Goal: Check status: Check status

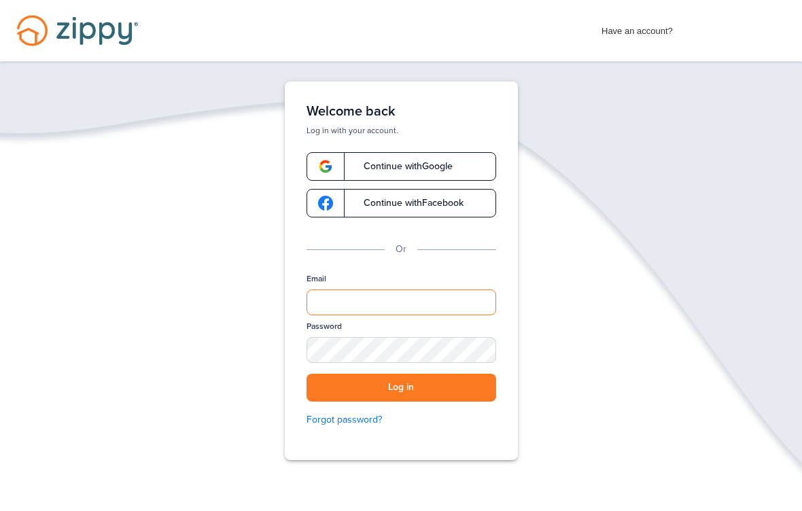
click at [448, 300] on input "Email" at bounding box center [401, 302] width 190 height 26
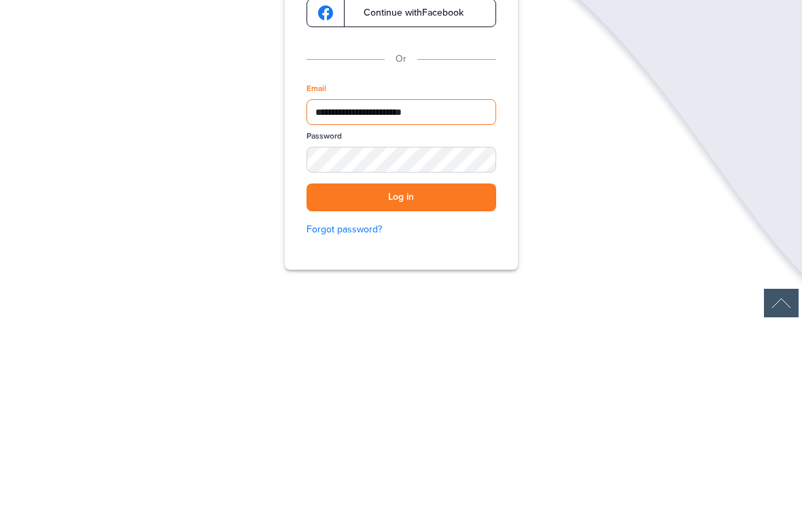
type input "**********"
click at [469, 374] on button "Log in" at bounding box center [401, 388] width 190 height 28
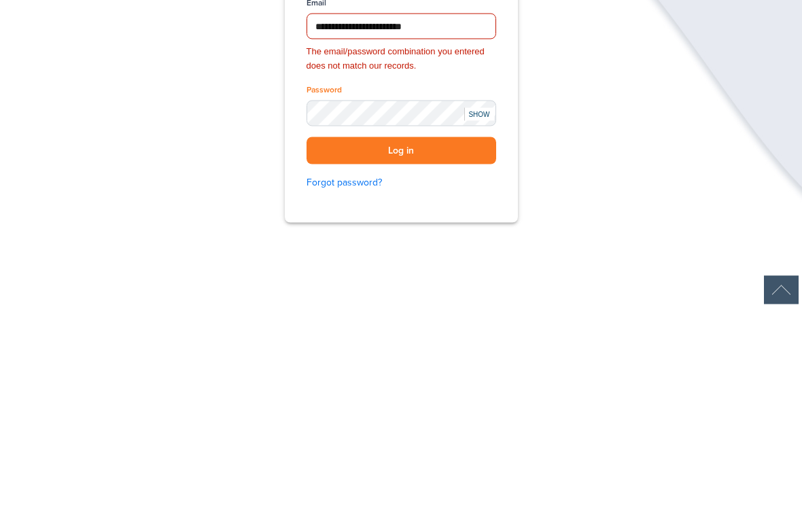
click at [481, 311] on div "SHOW" at bounding box center [479, 317] width 30 height 13
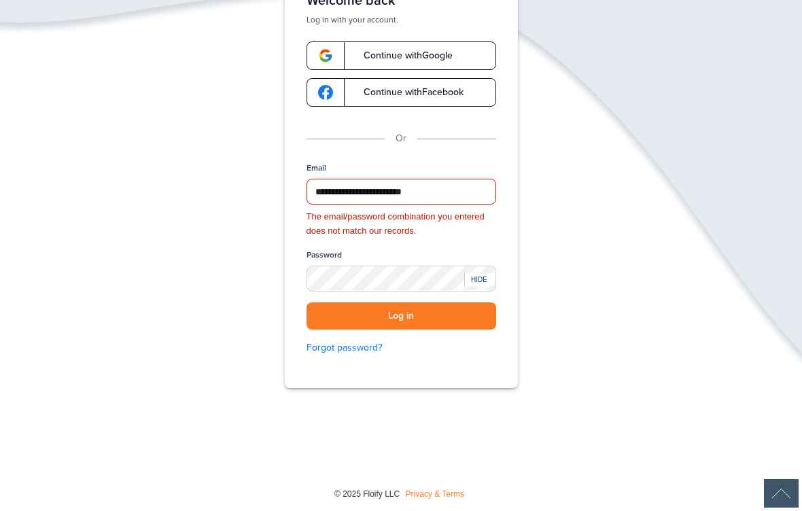
click at [472, 279] on div "HIDE" at bounding box center [479, 279] width 30 height 13
click at [482, 273] on div "SHOW" at bounding box center [479, 279] width 30 height 13
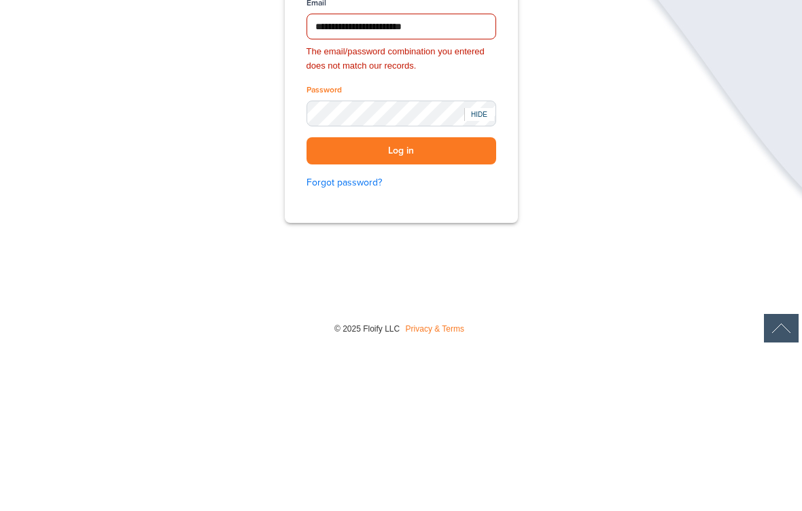
click at [449, 302] on button "Log in" at bounding box center [401, 316] width 190 height 28
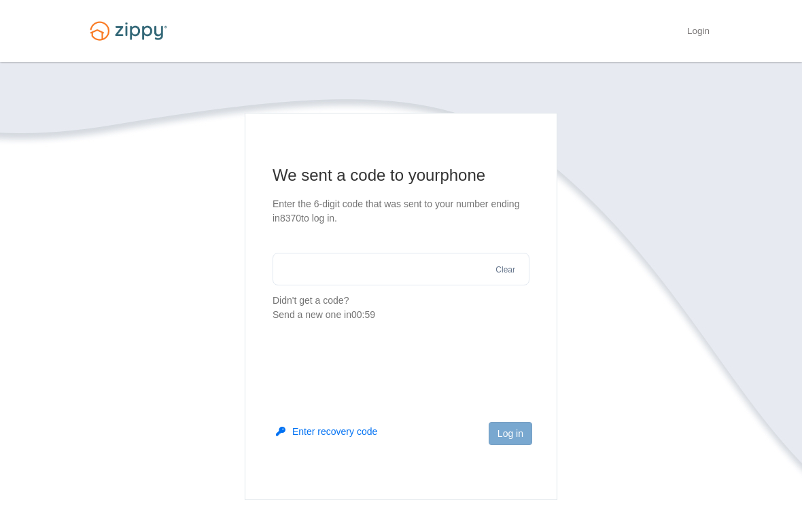
click at [454, 257] on input "text" at bounding box center [400, 269] width 257 height 33
click at [393, 267] on input "text" at bounding box center [400, 269] width 257 height 33
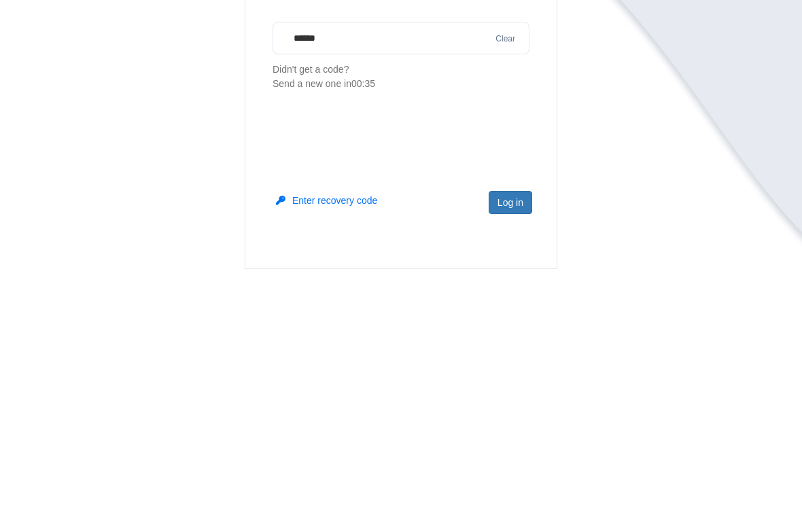
type input "******"
click at [505, 422] on button "Log in" at bounding box center [509, 433] width 43 height 23
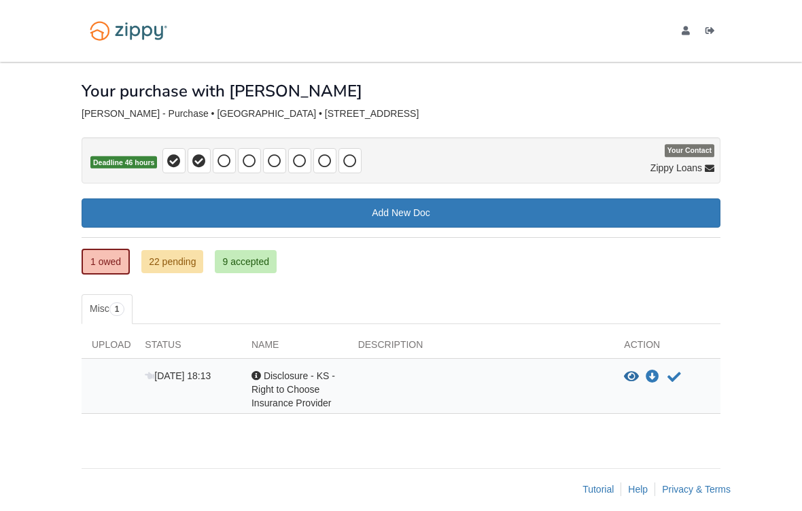
scroll to position [11, 0]
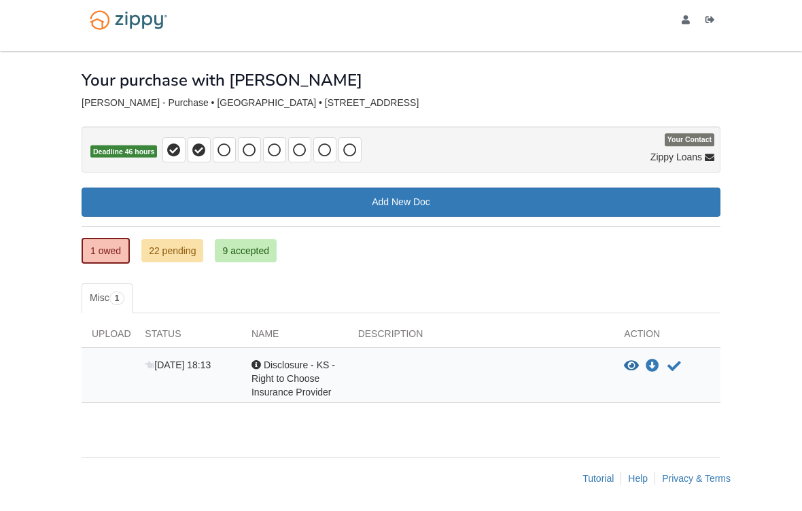
click at [674, 363] on icon "Acknowledge receipt of document" at bounding box center [674, 366] width 14 height 14
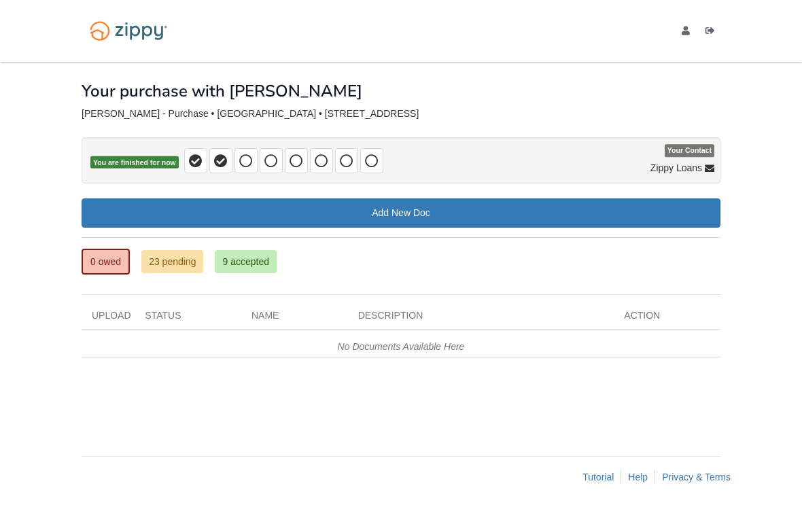
click at [706, 32] on icon "Log out" at bounding box center [710, 31] width 10 height 10
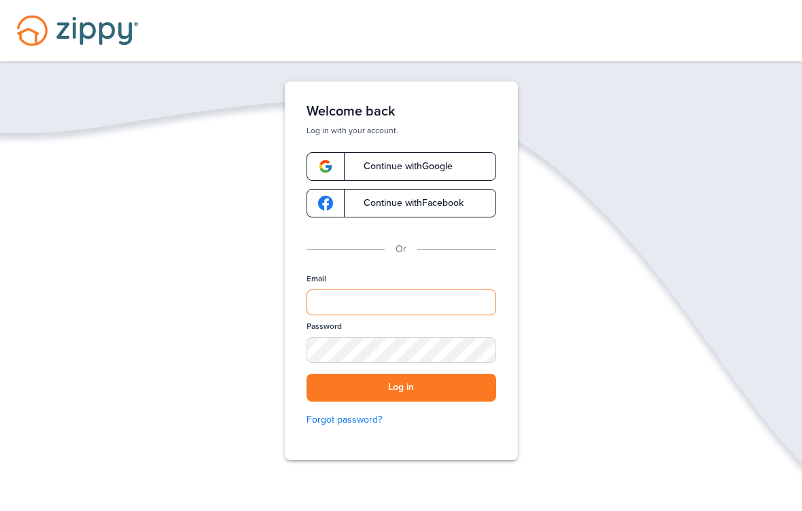
click at [459, 312] on input "Email" at bounding box center [401, 302] width 190 height 26
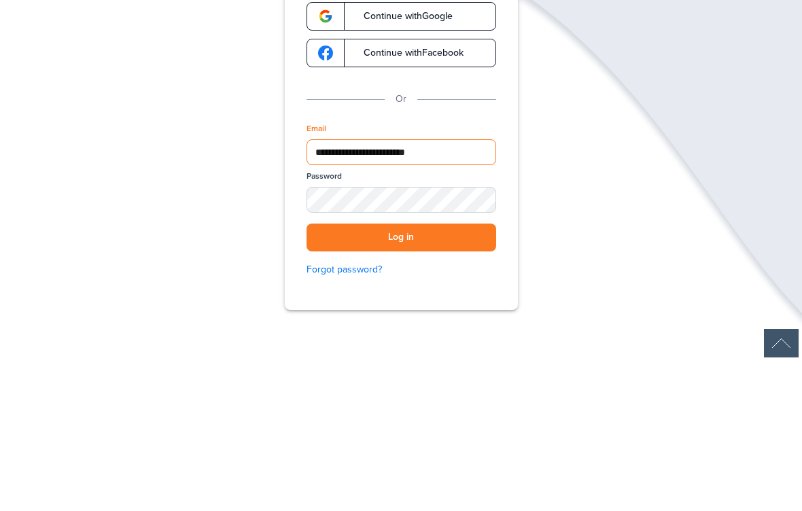
type input "**********"
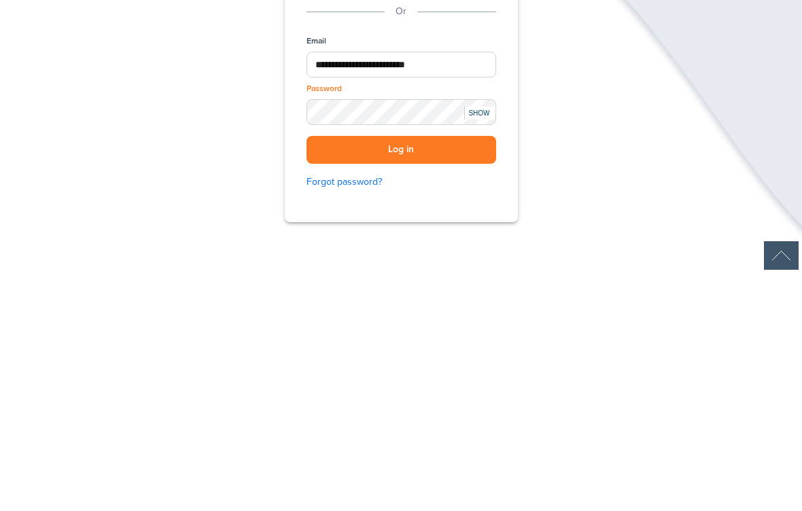
click at [467, 374] on button "Log in" at bounding box center [401, 388] width 190 height 28
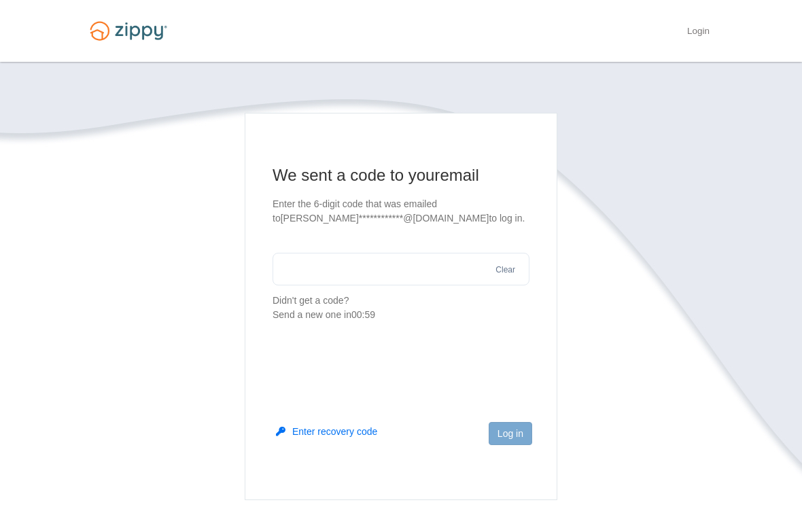
click at [418, 274] on input "text" at bounding box center [400, 269] width 257 height 33
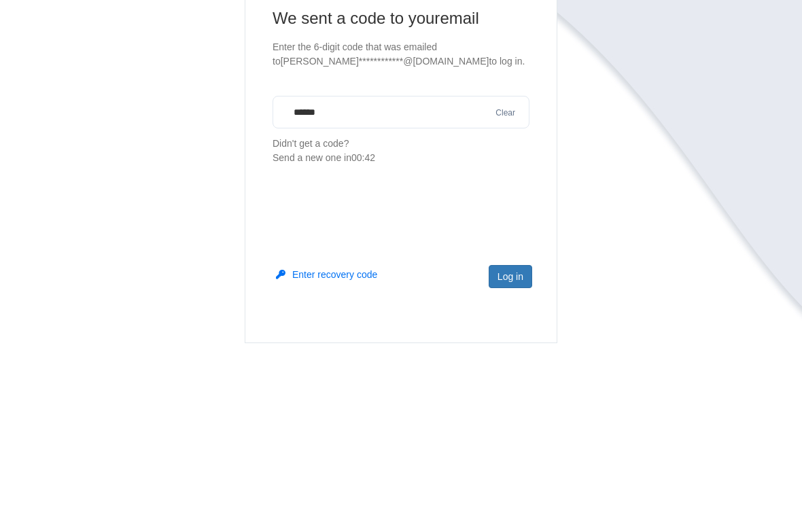
scroll to position [139, 0]
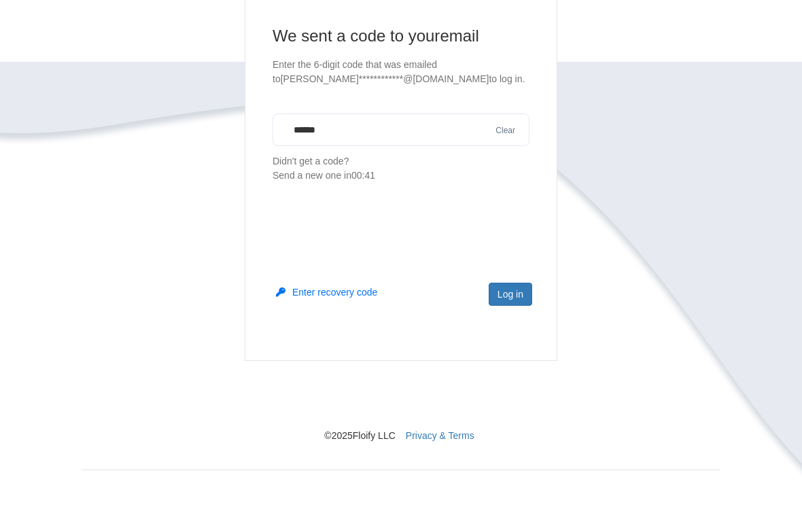
type input "******"
click at [516, 291] on button "Log in" at bounding box center [509, 294] width 43 height 23
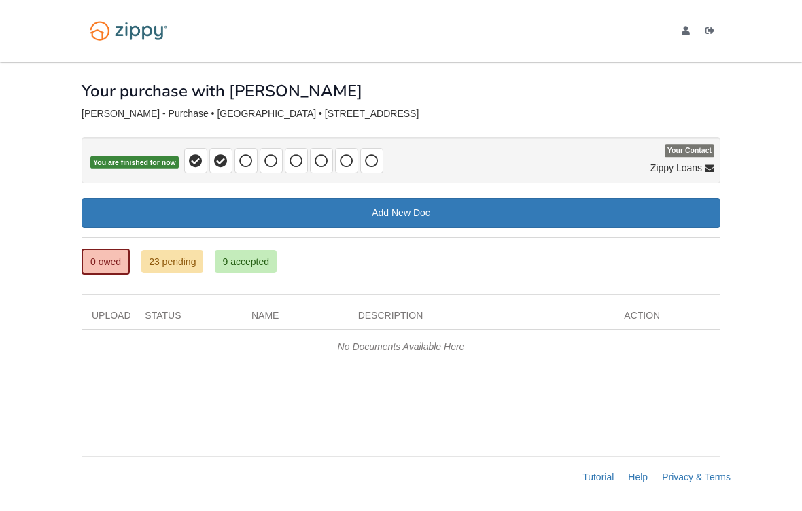
click at [247, 259] on link "9 accepted" at bounding box center [246, 261] width 62 height 23
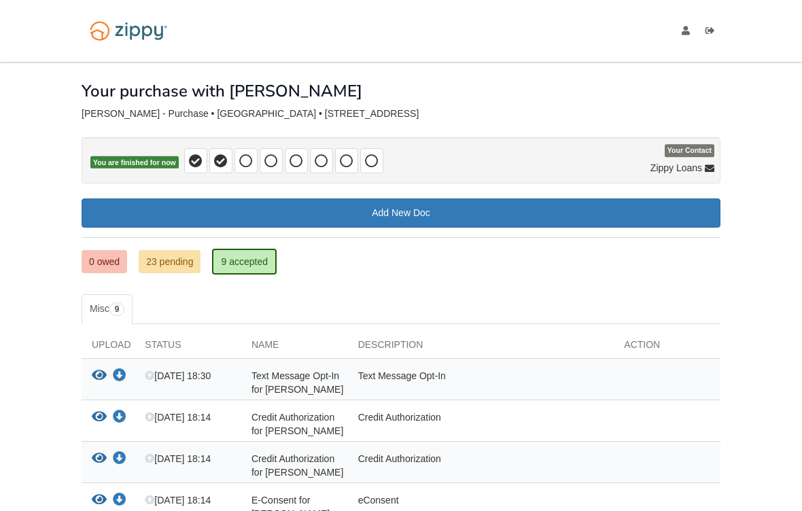
click at [184, 250] on link "23 pending" at bounding box center [170, 261] width 62 height 23
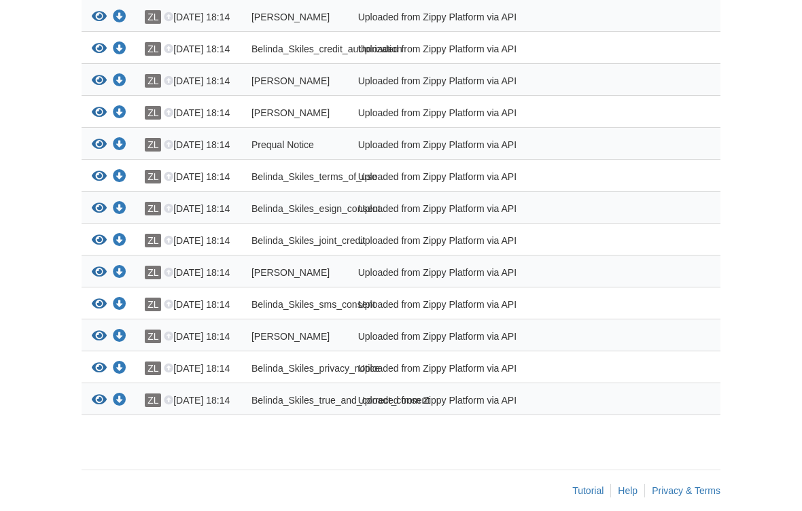
scroll to position [798, 0]
click at [96, 247] on icon "View Belinda_Skiles_joint_credit" at bounding box center [99, 241] width 15 height 14
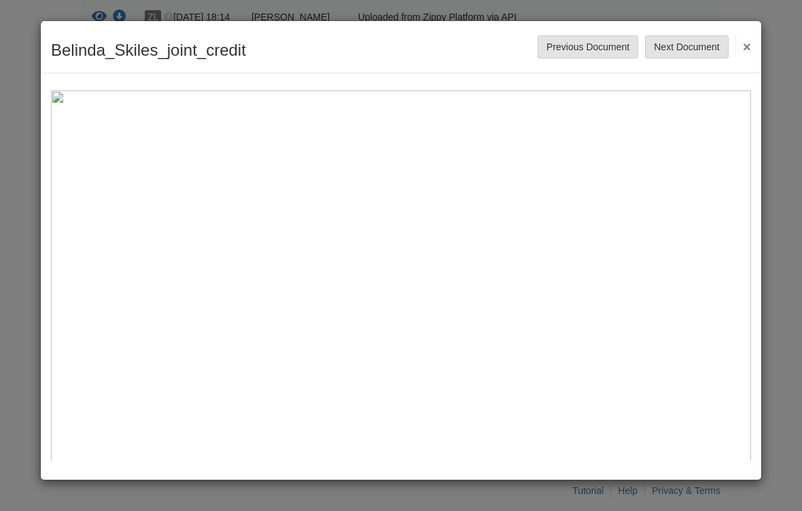
scroll to position [0, 0]
click at [747, 47] on button "×" at bounding box center [743, 46] width 16 height 24
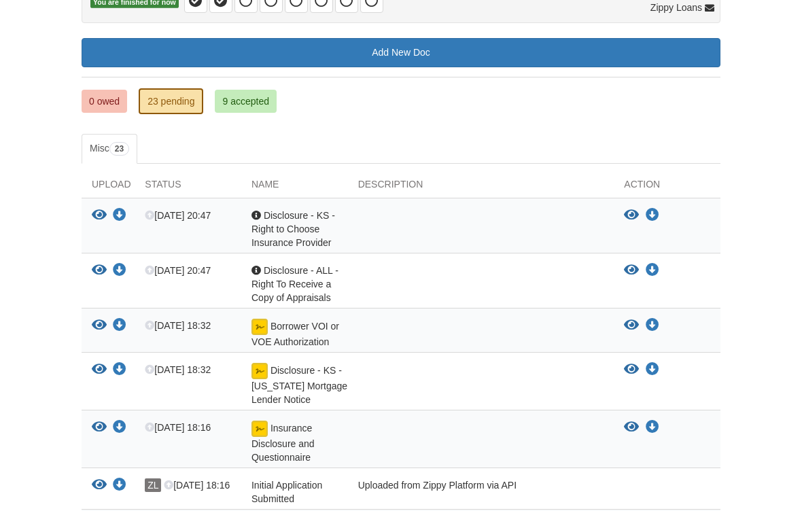
scroll to position [160, 0]
click at [96, 217] on icon "View Disclosure - KS - Right to Choose Insurance Provider" at bounding box center [99, 216] width 15 height 14
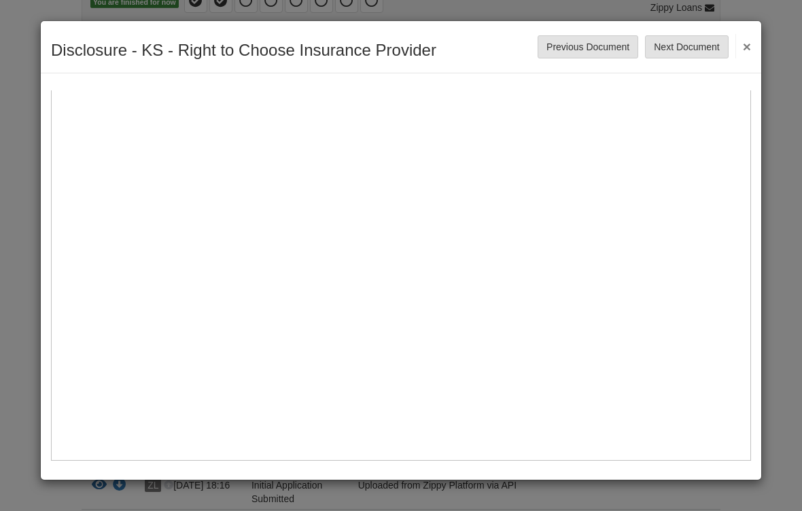
scroll to position [535, 0]
click at [703, 51] on button "Next Document" at bounding box center [686, 46] width 83 height 23
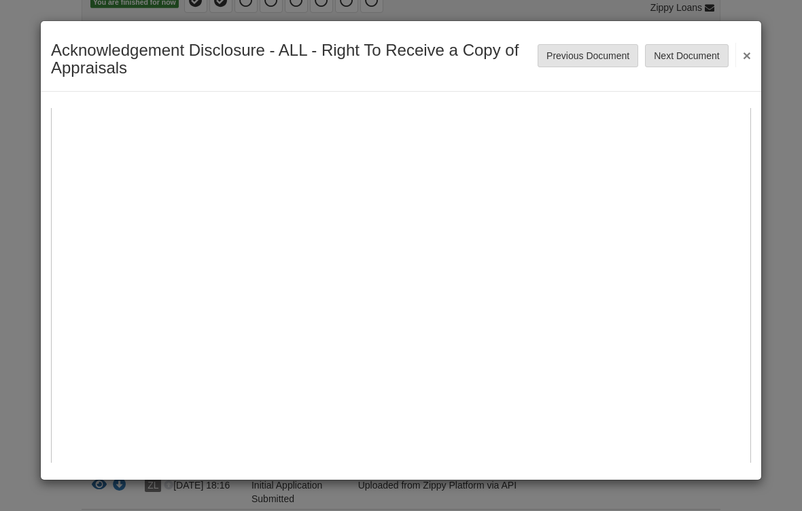
scroll to position [112, 0]
click at [705, 55] on button "Next Document" at bounding box center [686, 55] width 83 height 23
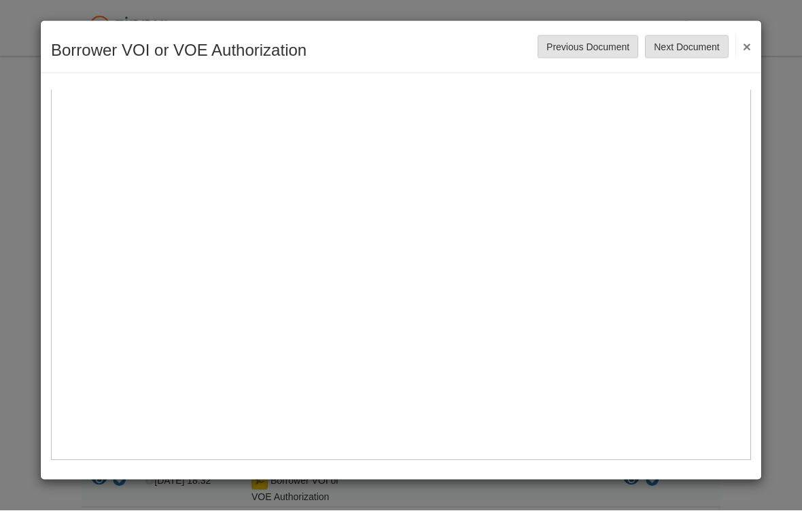
scroll to position [536, 0]
click at [715, 43] on button "Next Document" at bounding box center [686, 46] width 83 height 23
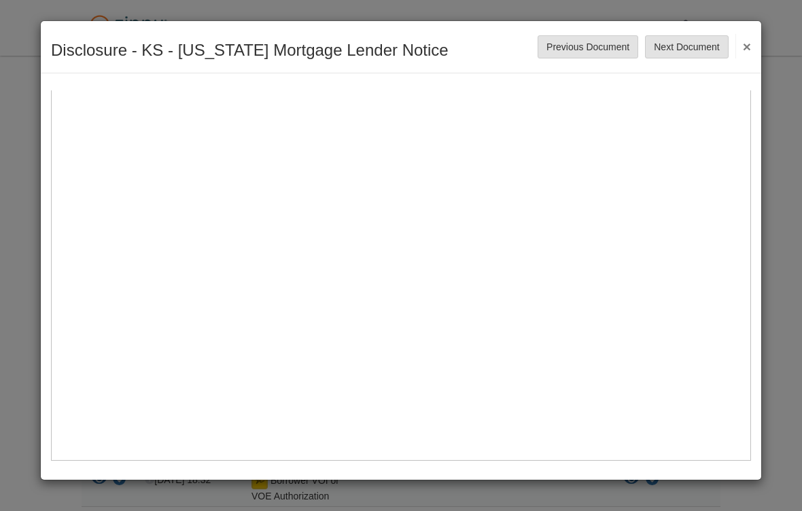
scroll to position [512, 0]
click at [702, 50] on button "Next Document" at bounding box center [686, 46] width 83 height 23
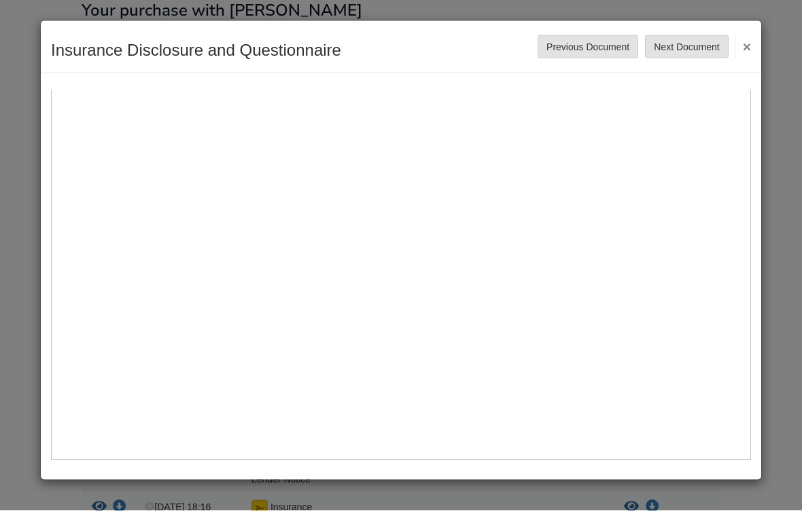
scroll to position [535, 0]
click at [705, 51] on button "Next Document" at bounding box center [686, 46] width 83 height 23
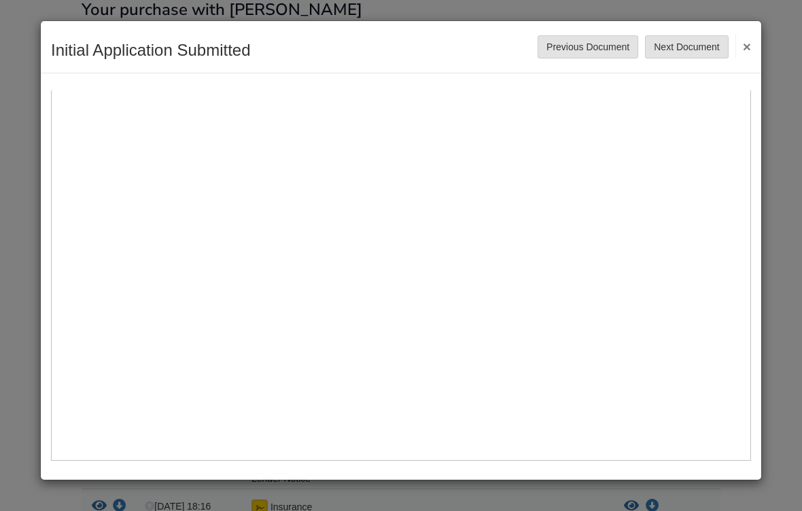
click at [711, 43] on button "Next Document" at bounding box center [686, 46] width 83 height 23
click at [704, 45] on button "Next Document" at bounding box center [686, 46] width 83 height 23
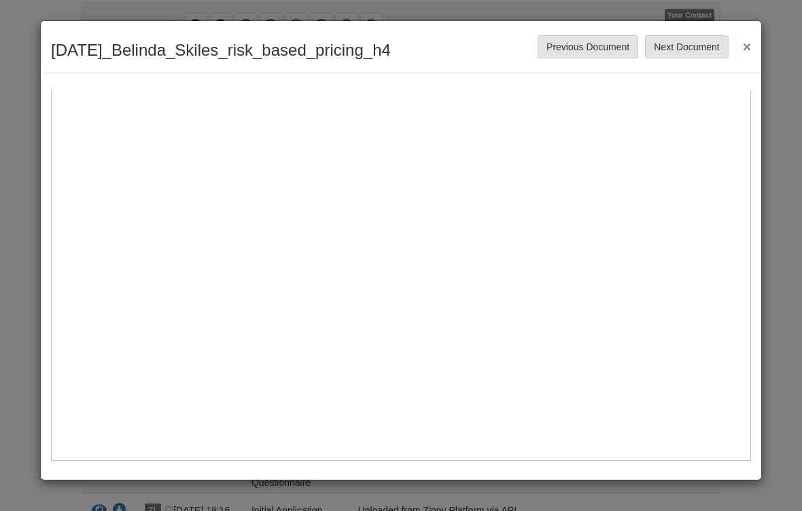
click at [712, 50] on button "Next Document" at bounding box center [686, 46] width 83 height 23
click at [699, 48] on button "Next Document" at bounding box center [686, 46] width 83 height 23
click at [679, 50] on button "Next Document" at bounding box center [686, 46] width 83 height 23
click at [707, 50] on button "Next Document" at bounding box center [686, 46] width 83 height 23
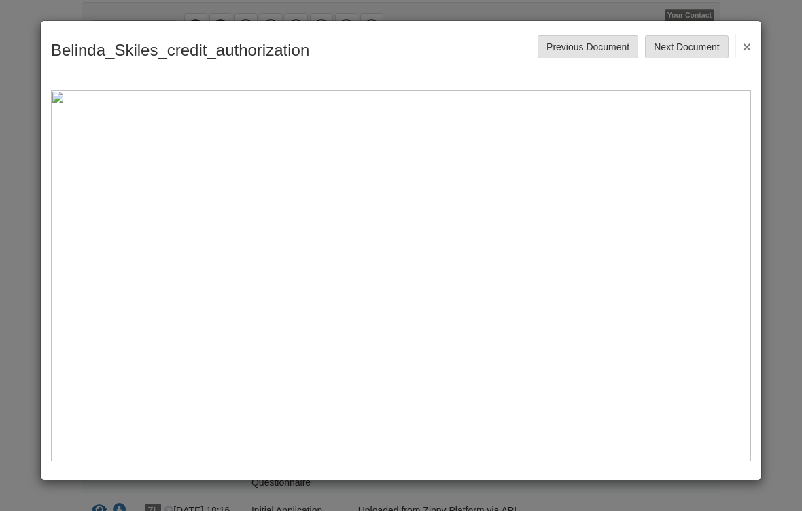
click at [697, 53] on button "Next Document" at bounding box center [686, 46] width 83 height 23
click at [698, 50] on button "Next Document" at bounding box center [686, 46] width 83 height 23
click at [699, 45] on button "Next Document" at bounding box center [686, 46] width 83 height 23
click at [712, 48] on button "Next Document" at bounding box center [686, 46] width 83 height 23
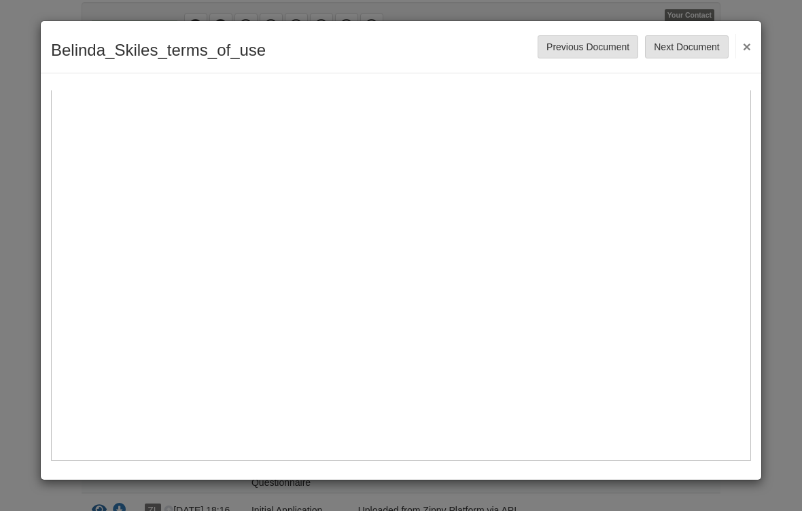
scroll to position [535, 0]
click at [711, 50] on button "Next Document" at bounding box center [686, 46] width 83 height 23
click at [707, 48] on button "Next Document" at bounding box center [686, 46] width 83 height 23
click at [700, 52] on button "Next Document" at bounding box center [686, 46] width 83 height 23
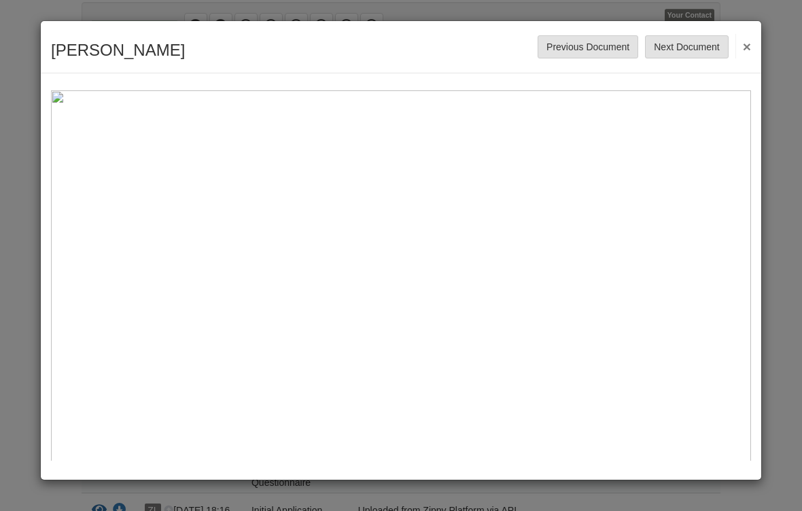
click at [702, 50] on button "Next Document" at bounding box center [686, 46] width 83 height 23
click at [706, 49] on button "Next Document" at bounding box center [686, 46] width 83 height 23
click at [700, 51] on button "Next Document" at bounding box center [686, 46] width 83 height 23
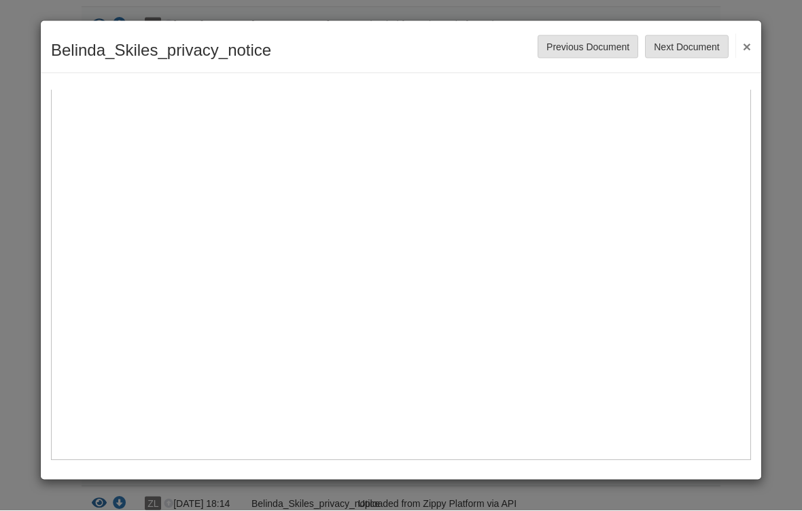
click at [708, 56] on button "Next Document" at bounding box center [686, 46] width 83 height 23
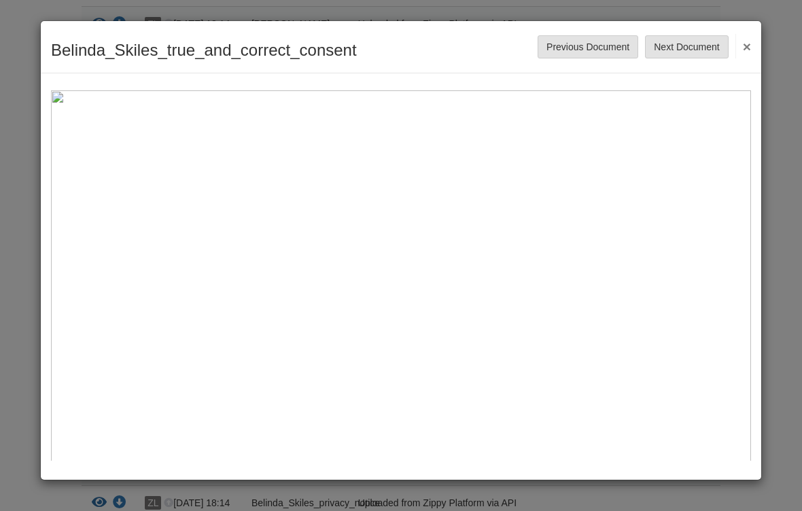
scroll to position [0, 0]
click at [697, 46] on button "Next Document" at bounding box center [686, 46] width 83 height 23
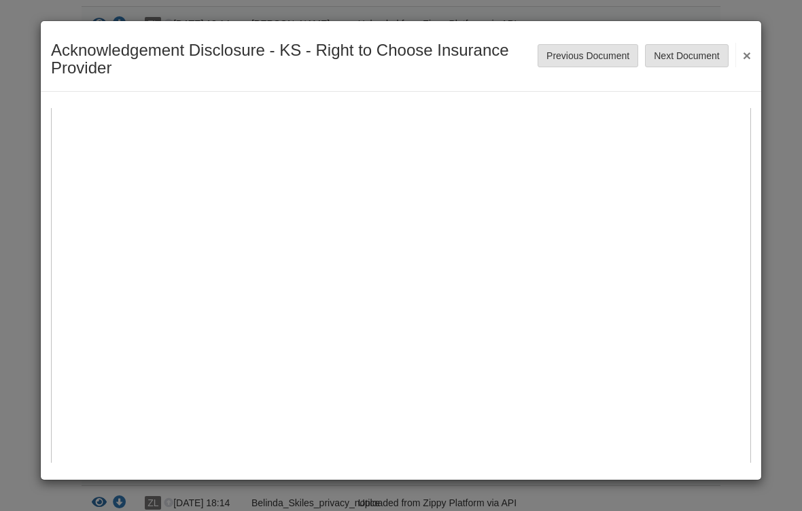
scroll to position [203, 0]
click at [704, 54] on button "Next Document" at bounding box center [686, 55] width 83 height 23
click at [709, 56] on button "Next Document" at bounding box center [686, 55] width 83 height 23
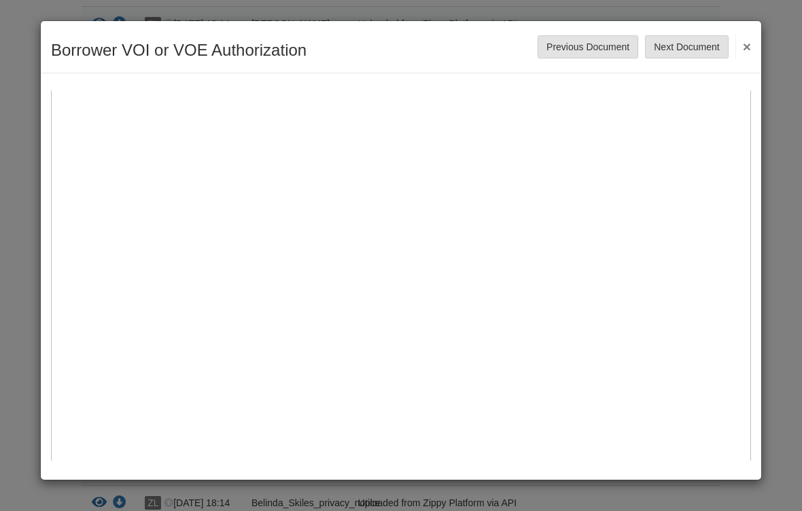
scroll to position [200, 0]
click at [709, 50] on button "Next Document" at bounding box center [686, 46] width 83 height 23
click at [747, 46] on button "×" at bounding box center [743, 46] width 16 height 24
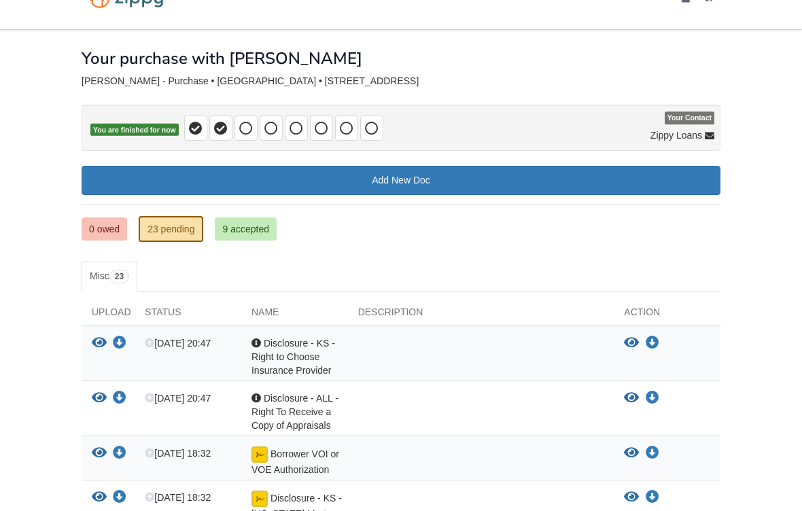
scroll to position [0, 0]
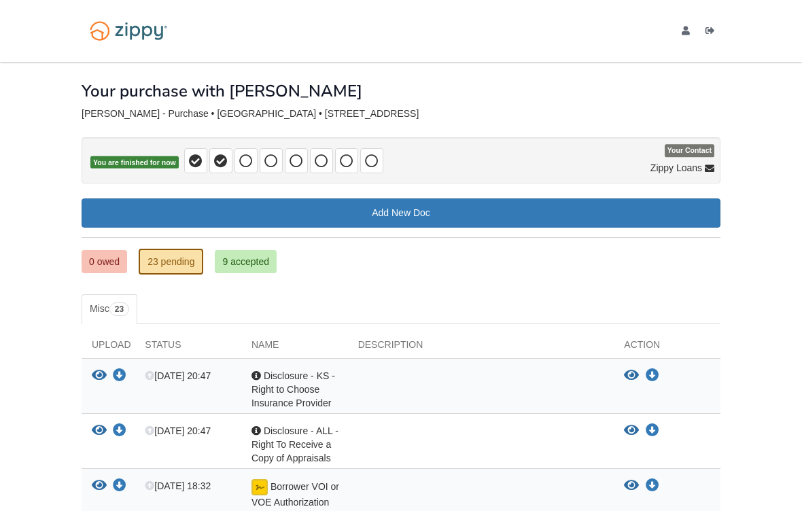
click at [102, 259] on link "0 owed" at bounding box center [105, 261] width 46 height 23
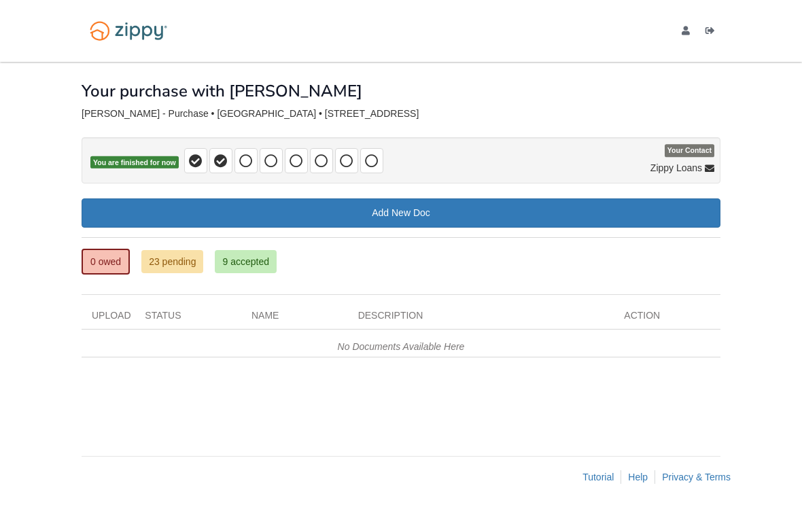
click at [115, 33] on img at bounding box center [129, 31] width 94 height 32
click at [239, 157] on icon at bounding box center [246, 161] width 14 height 14
click at [696, 154] on span "Your Contact" at bounding box center [689, 151] width 50 height 13
click at [700, 151] on span "Your Contact" at bounding box center [689, 151] width 50 height 13
click at [692, 149] on span "Your Contact" at bounding box center [689, 151] width 50 height 13
